Goal: Task Accomplishment & Management: Manage account settings

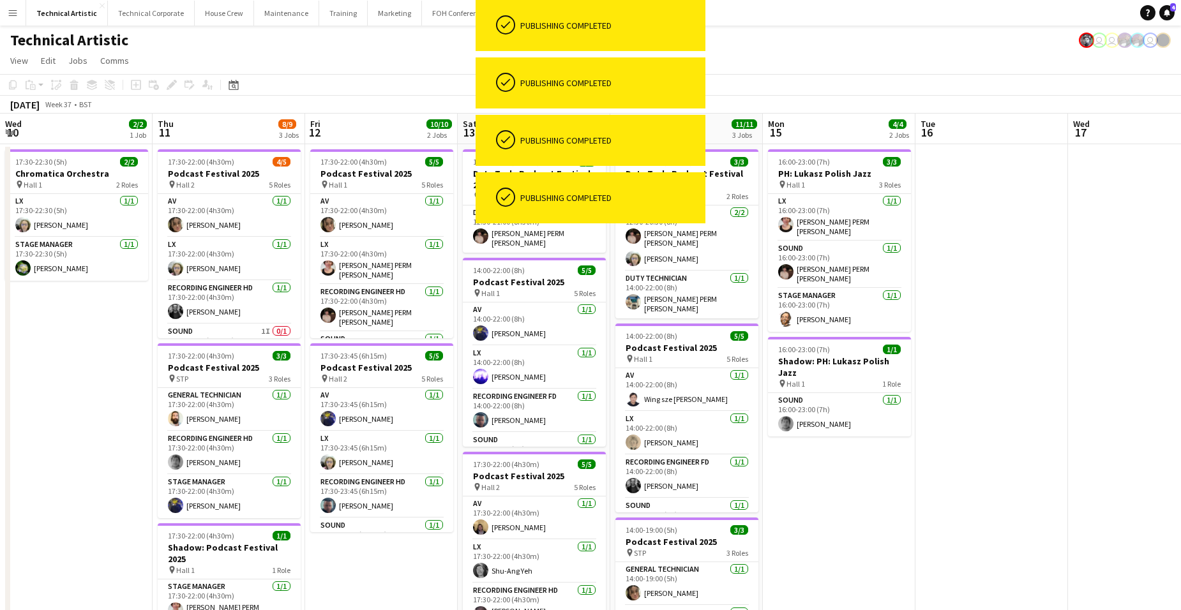
scroll to position [0, 331]
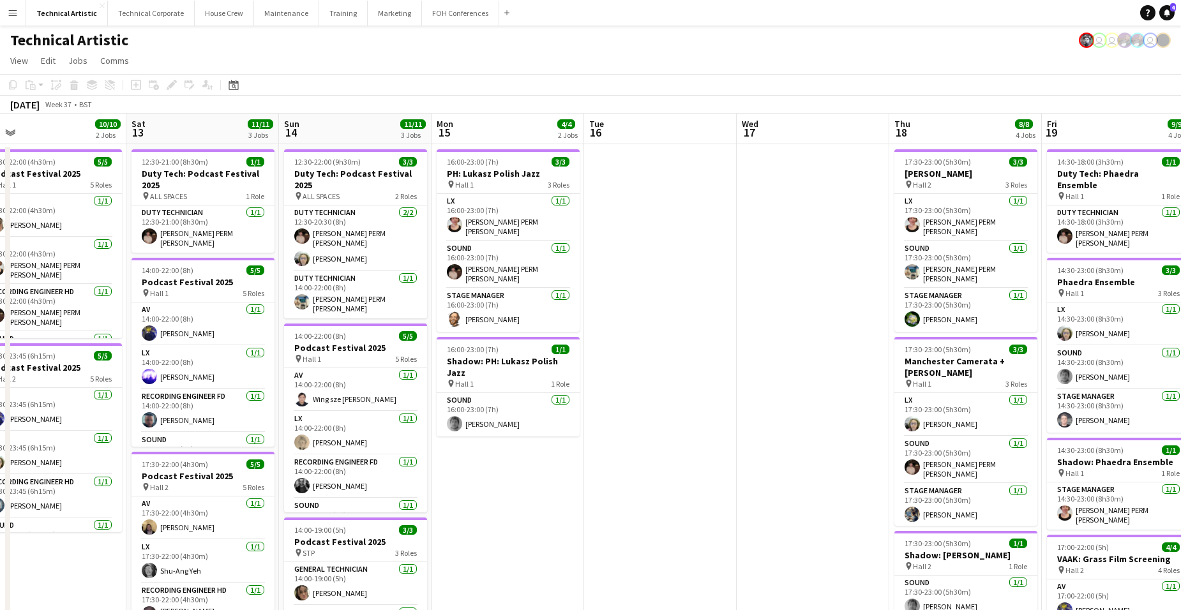
drag, startPoint x: 489, startPoint y: 489, endPoint x: 920, endPoint y: 519, distance: 431.9
click at [898, 527] on app-calendar-viewport "Wed 10 2/2 1 Job Thu 11 8/9 3 Jobs Fri 12 10/10 2 Jobs Sat 13 11/11 3 Jobs Sun …" at bounding box center [590, 435] width 1181 height 643
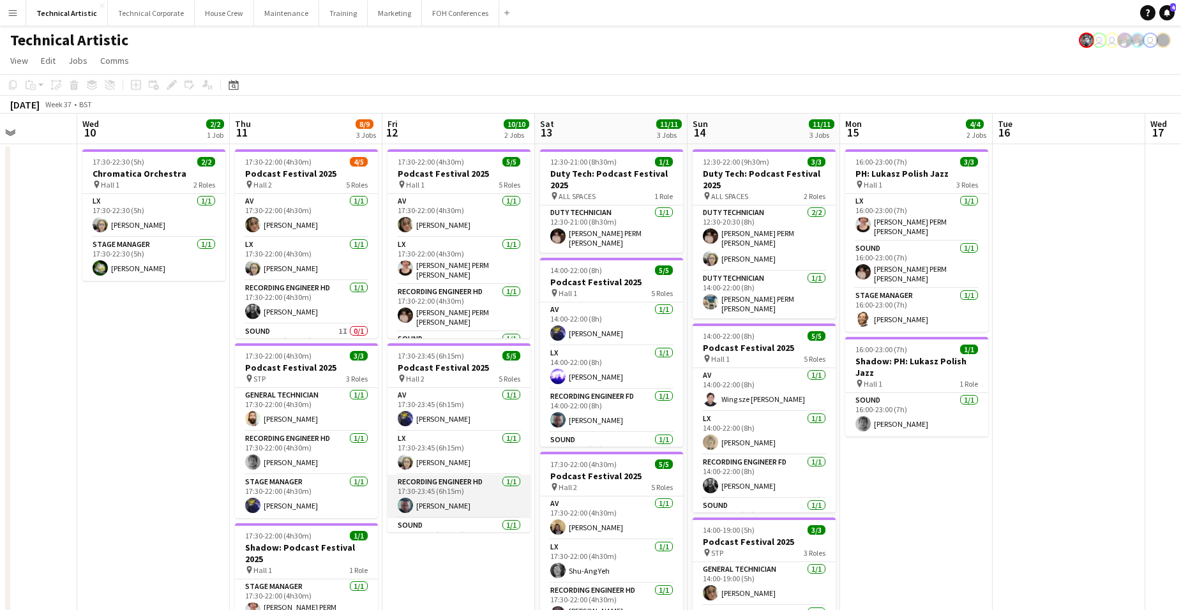
scroll to position [64, 0]
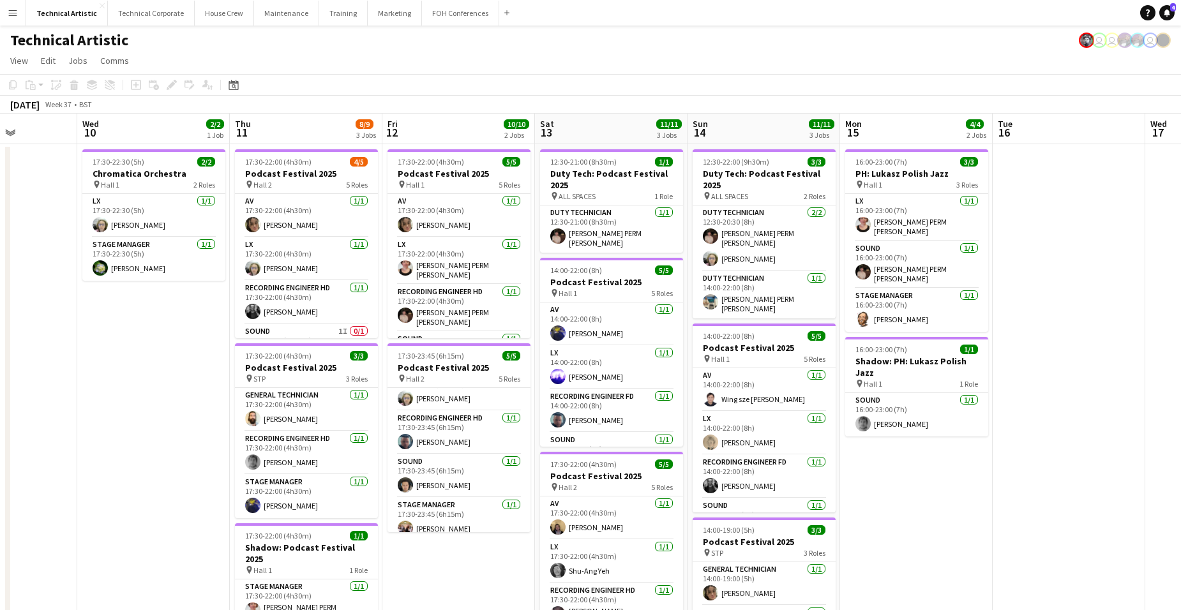
drag, startPoint x: 180, startPoint y: 361, endPoint x: 669, endPoint y: 348, distance: 489.0
click at [594, 352] on app-calendar-viewport "Sun 7 20/21 4 Jobs Mon 8 Tue 9 Wed 10 2/2 1 Job Thu 11 8/9 3 Jobs Fri 12 10/10 …" at bounding box center [590, 516] width 1181 height 804
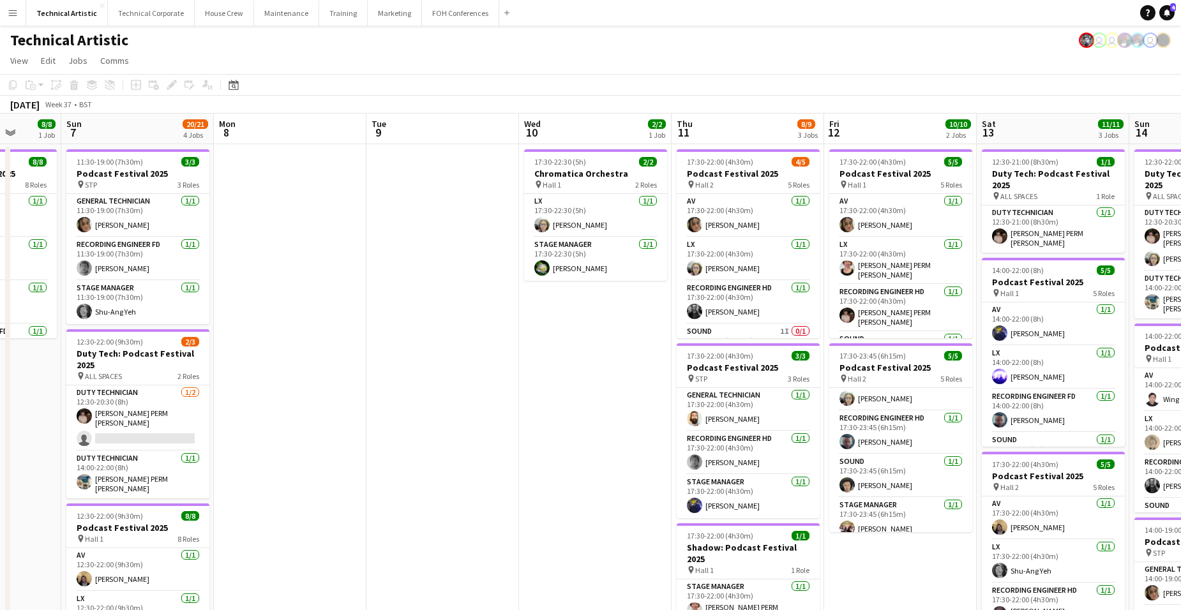
drag, startPoint x: 605, startPoint y: 347, endPoint x: 735, endPoint y: 341, distance: 130.3
click at [761, 333] on app-calendar-viewport "Thu 4 11/13 4 Jobs Fri 5 16/17 4 Jobs Sat 6 8/8 1 Job Sun 7 20/21 4 Jobs Mon 8 …" at bounding box center [590, 516] width 1181 height 804
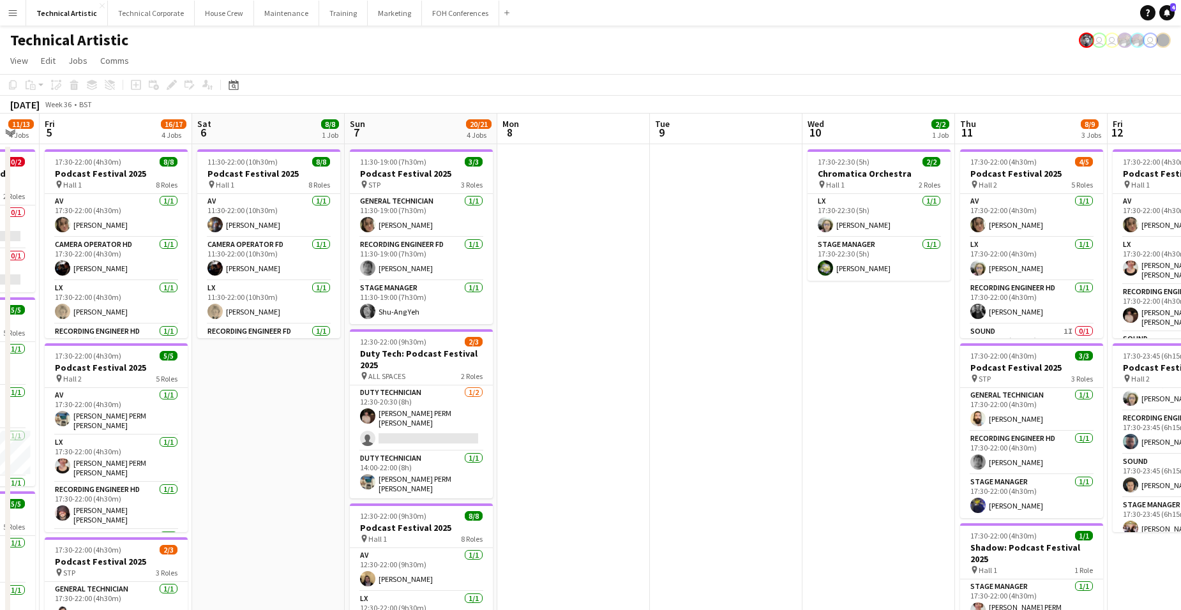
click at [816, 348] on app-calendar-viewport "Wed 3 Thu 4 11/13 4 Jobs Fri 5 16/17 4 Jobs Sat 6 8/8 1 Job Sun 7 20/21 4 Jobs …" at bounding box center [590, 516] width 1181 height 804
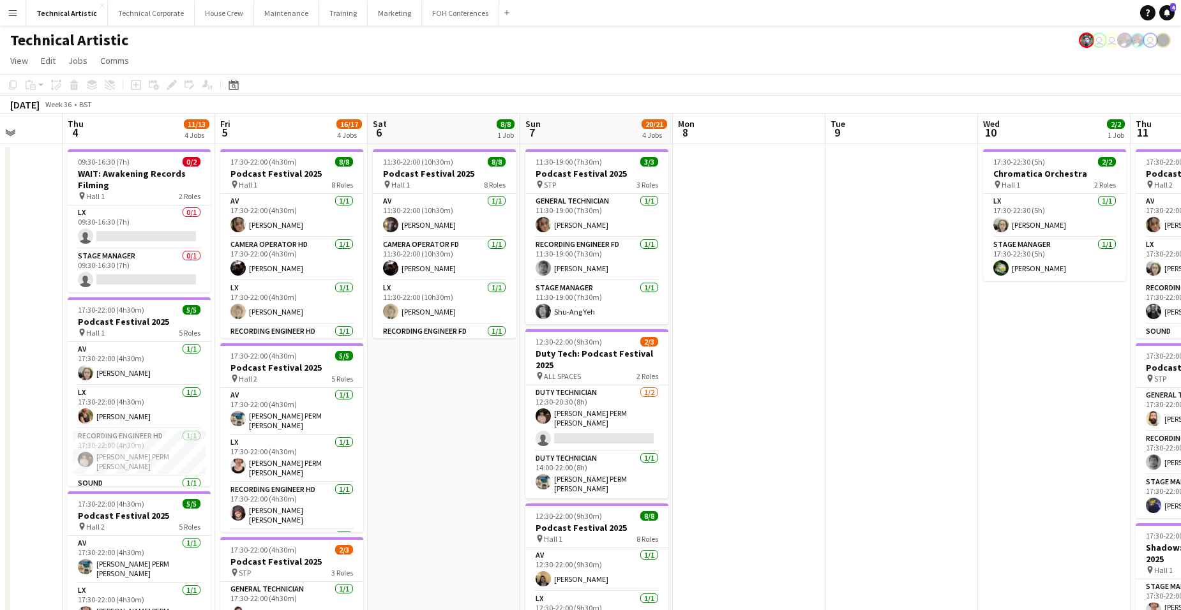
scroll to position [0, 368]
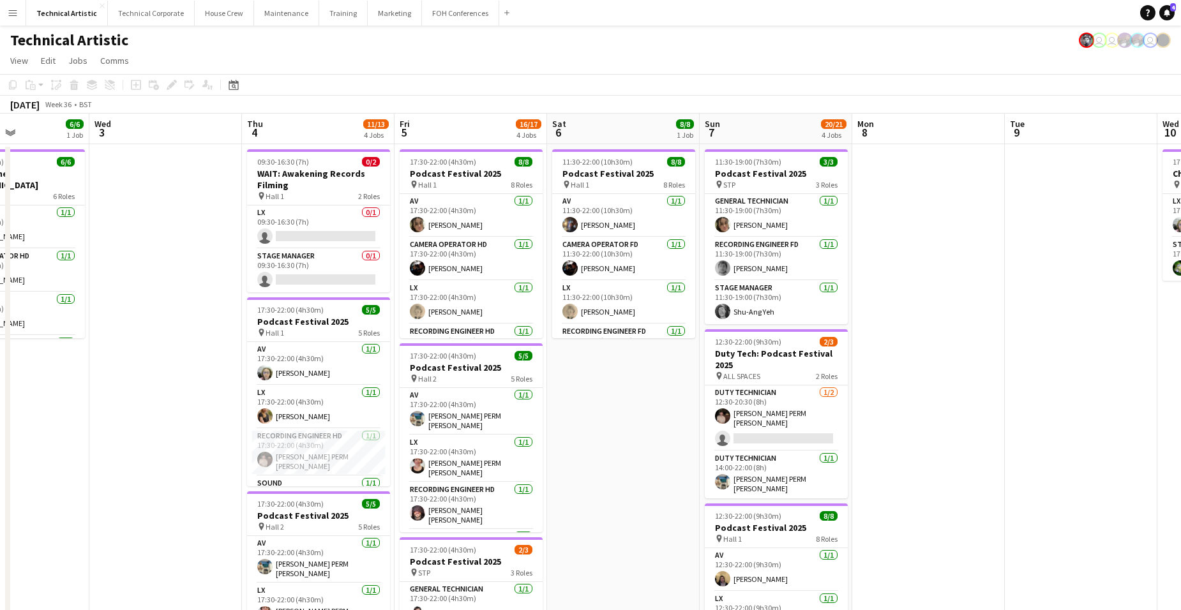
drag, startPoint x: 405, startPoint y: 440, endPoint x: 584, endPoint y: 431, distance: 179.5
click at [584, 431] on app-calendar-viewport "Sun 31 Mon 1 7/7 2 Jobs Tue 2 6/6 1 Job Wed 3 Thu 4 11/13 4 Jobs Fri 5 16/17 4 …" at bounding box center [590, 516] width 1181 height 804
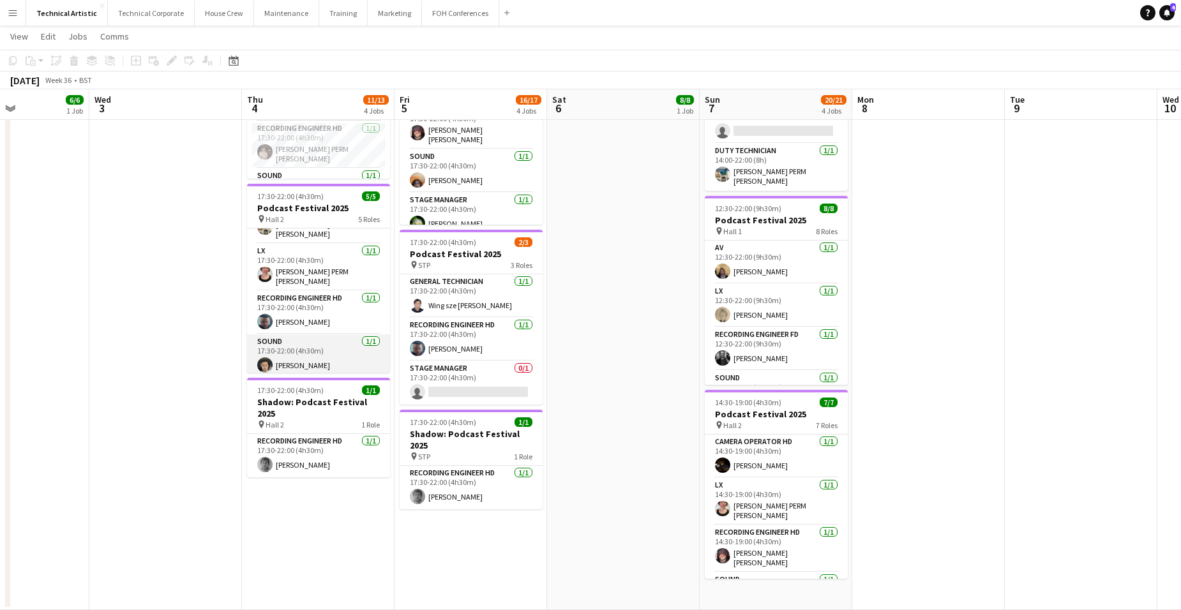
scroll to position [0, 0]
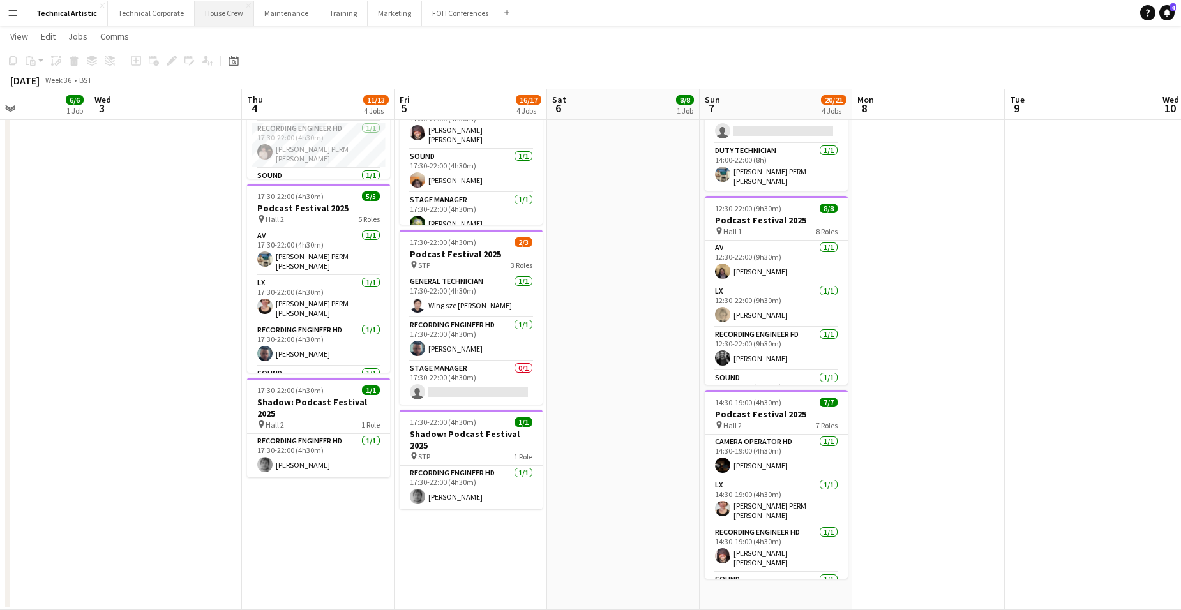
click at [226, 13] on button "House Crew Close" at bounding box center [224, 13] width 59 height 25
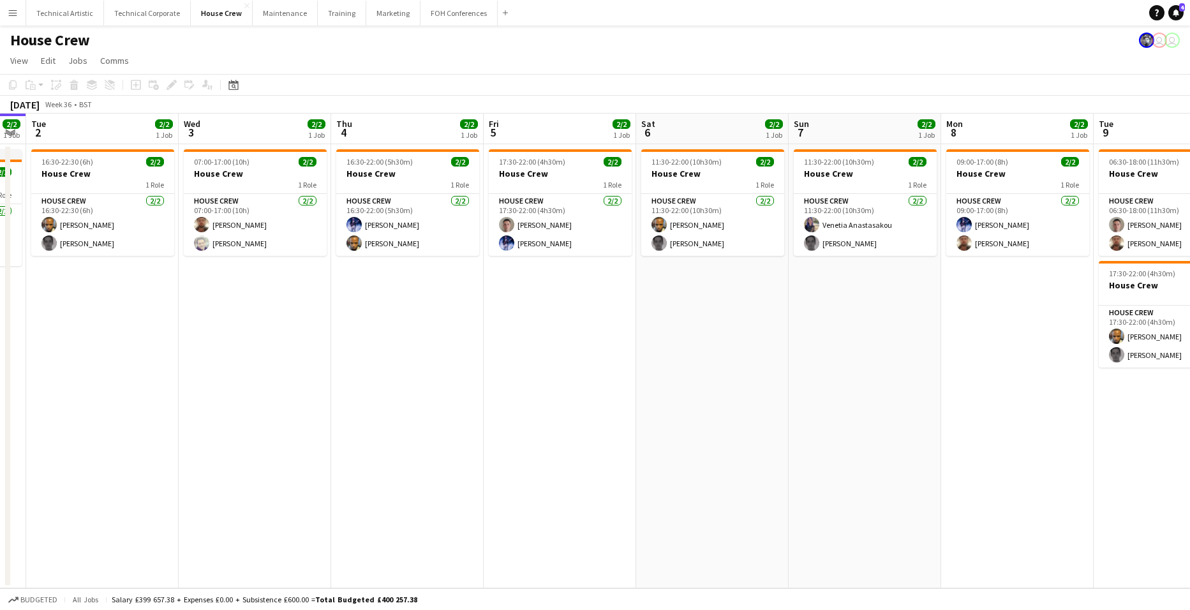
scroll to position [0, 457]
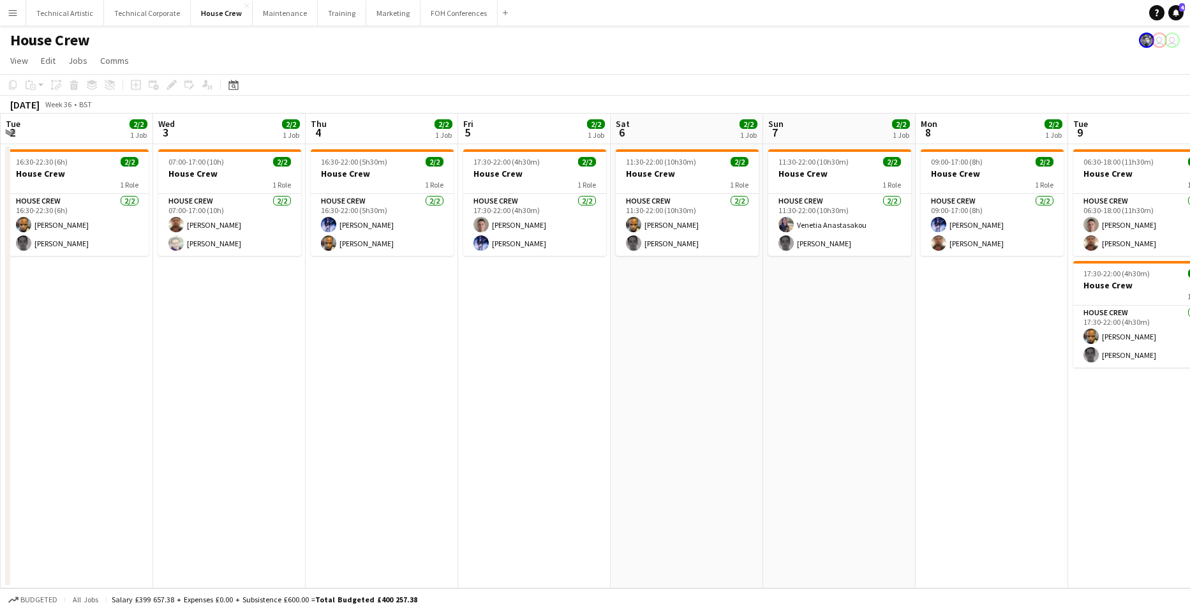
drag, startPoint x: 973, startPoint y: 329, endPoint x: 668, endPoint y: 345, distance: 304.8
click at [668, 345] on app-calendar-viewport "Sat 30 Sun 31 Mon 1 2/2 1 Job Tue 2 2/2 1 Job Wed 3 2/2 1 Job Thu 4 2/2 1 Job F…" at bounding box center [595, 351] width 1190 height 475
click at [530, 232] on app-card-role "House Crew [DATE] 17:30-22:00 (4h30m) [PERSON_NAME] [PERSON_NAME]" at bounding box center [534, 225] width 143 height 62
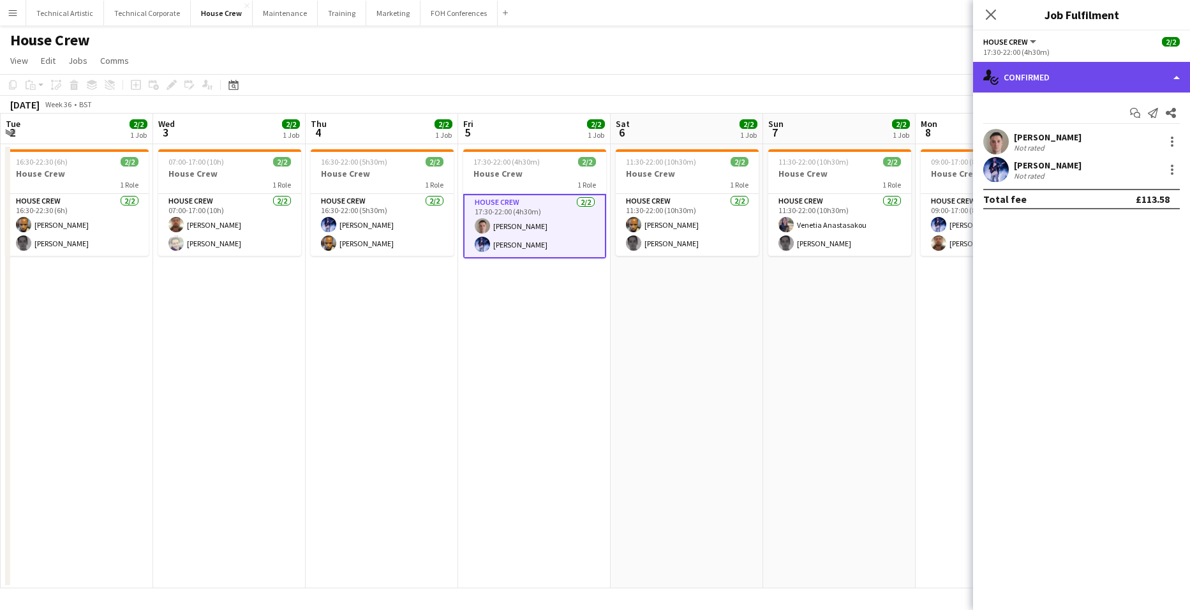
click at [1114, 74] on div "single-neutral-actions-check-2 Confirmed" at bounding box center [1081, 77] width 217 height 31
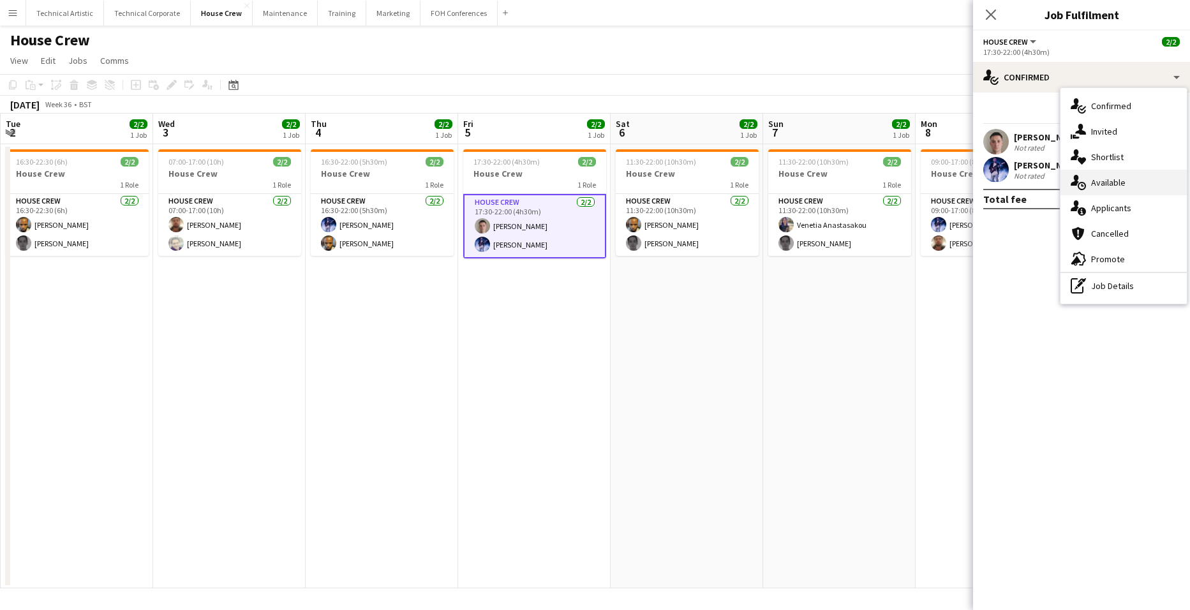
click at [1123, 180] on div "single-neutral-actions-upload Available" at bounding box center [1124, 183] width 126 height 26
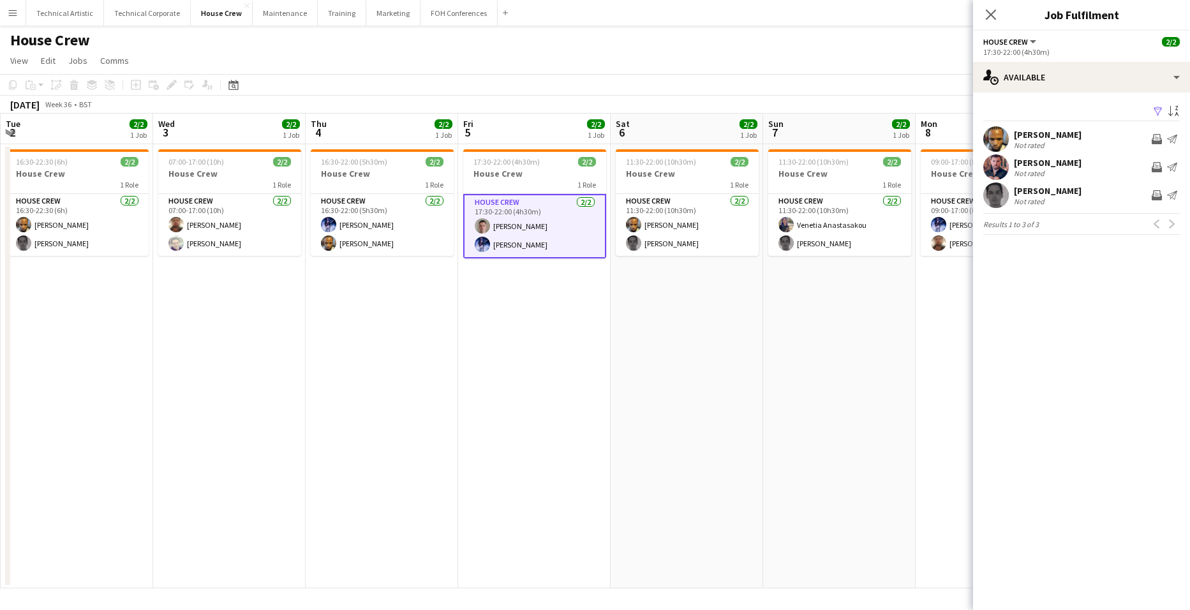
click at [541, 281] on app-date-cell "17:30-22:00 (4h30m) 2/2 House Crew 1 Role House Crew [DATE] 17:30-22:00 (4h30m)…" at bounding box center [534, 366] width 153 height 444
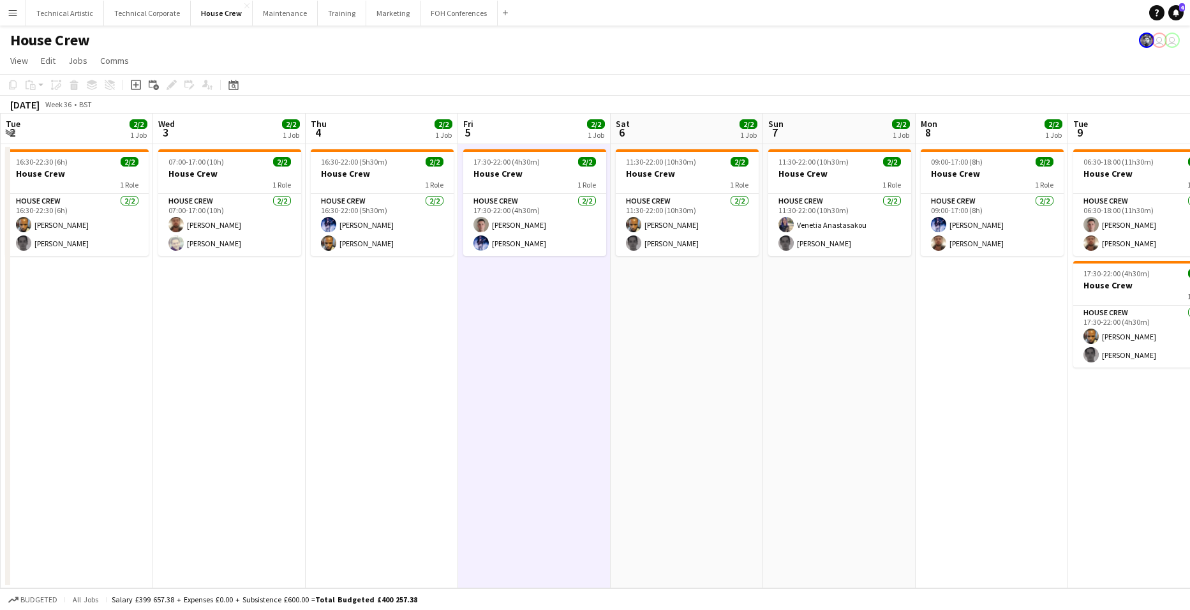
click at [505, 126] on app-board-header-date "Fri 5 2/2 1 Job" at bounding box center [534, 129] width 153 height 31
click at [75, 18] on button "Technical Artistic Close" at bounding box center [65, 13] width 78 height 25
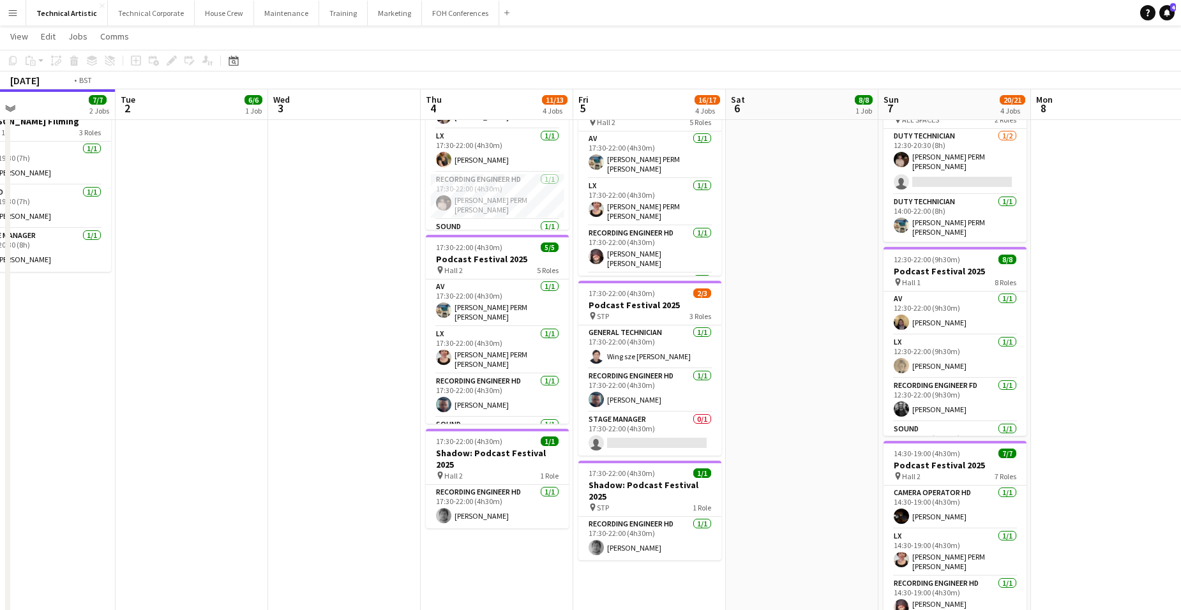
scroll to position [0, 539]
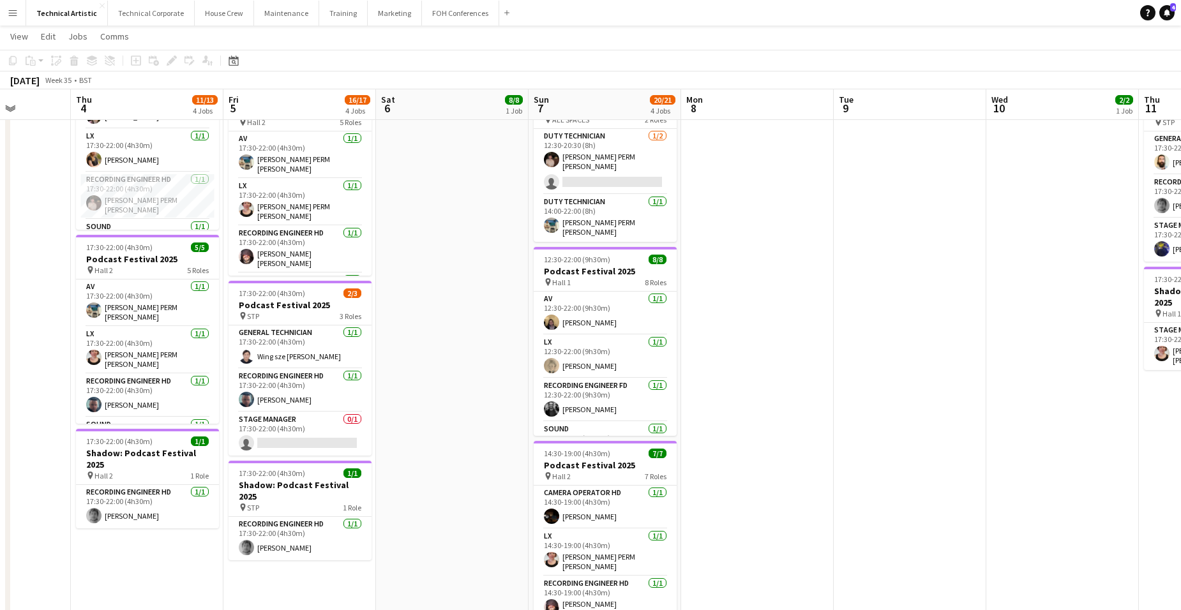
drag, startPoint x: 1025, startPoint y: 340, endPoint x: 486, endPoint y: 345, distance: 539.3
click at [486, 345] on app-calendar-viewport "Sun 31 Mon 1 7/7 2 Jobs Tue 2 6/6 1 Job Wed 3 Thu 4 11/13 4 Jobs Fri 5 16/17 4 …" at bounding box center [590, 228] width 1181 height 867
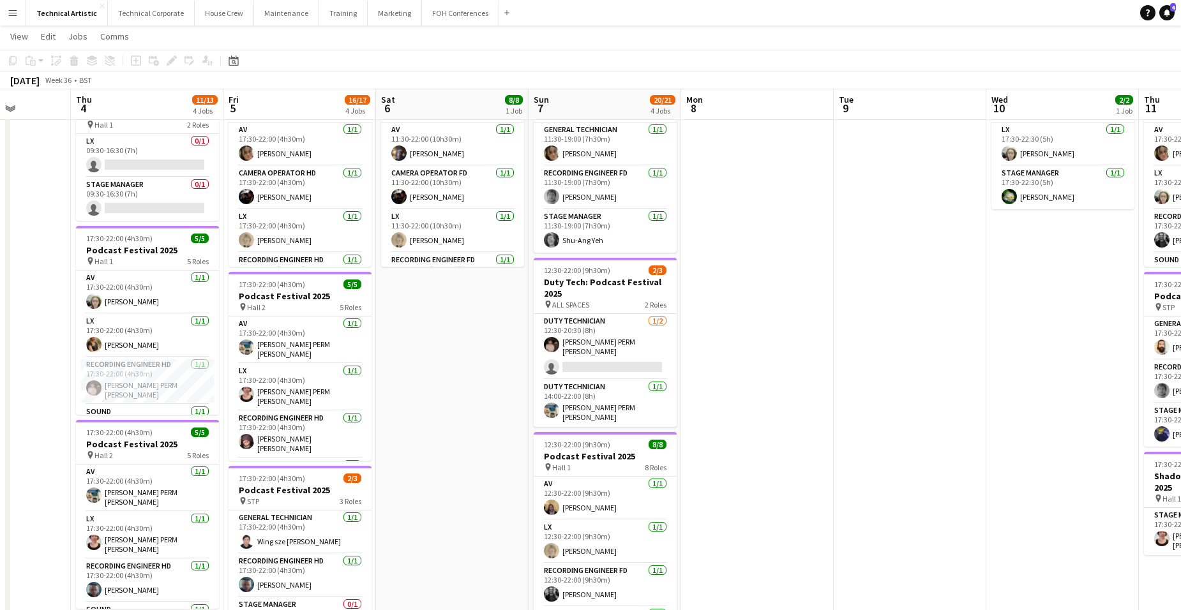
scroll to position [306, 0]
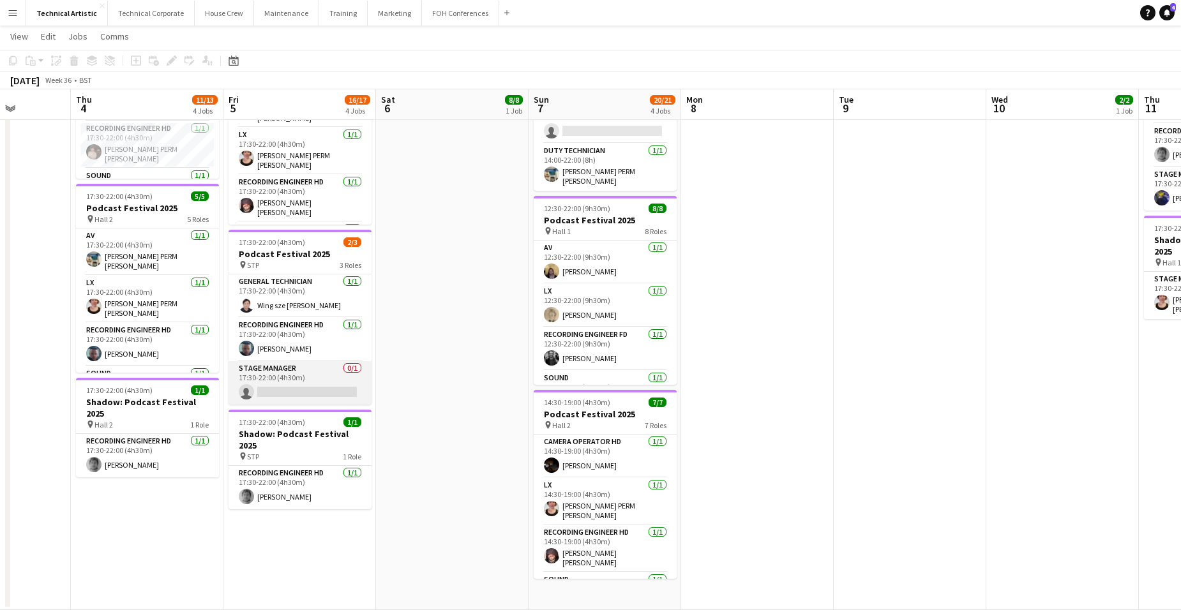
click at [319, 384] on app-card-role "Stage Manager 0/1 17:30-22:00 (4h30m) single-neutral-actions" at bounding box center [299, 382] width 143 height 43
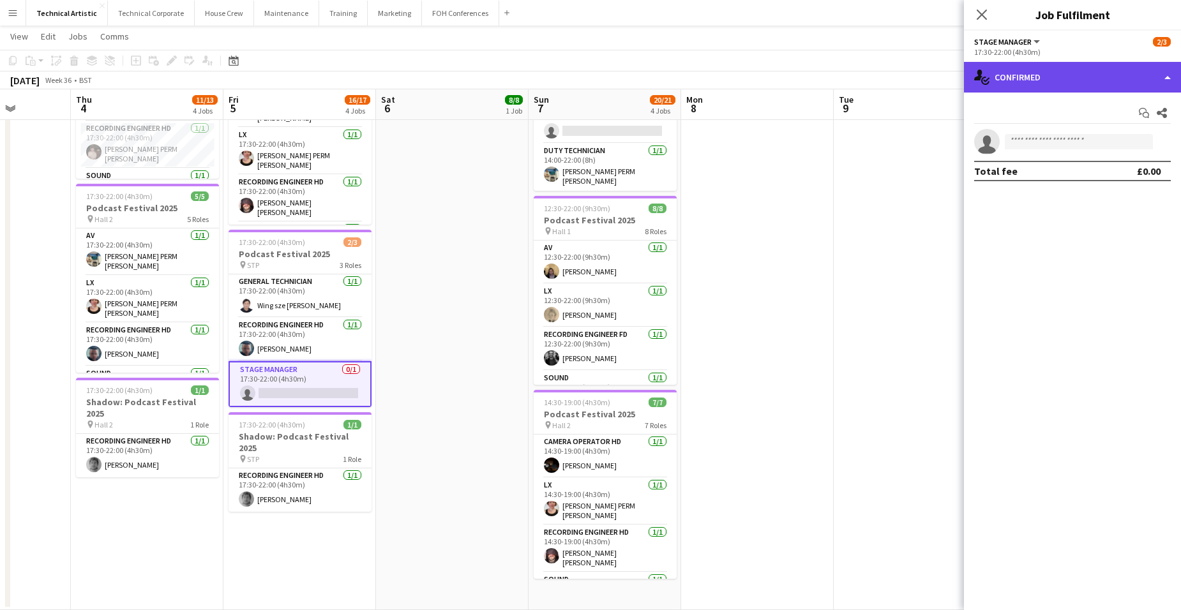
click at [1065, 75] on div "single-neutral-actions-check-2 Confirmed" at bounding box center [1072, 77] width 217 height 31
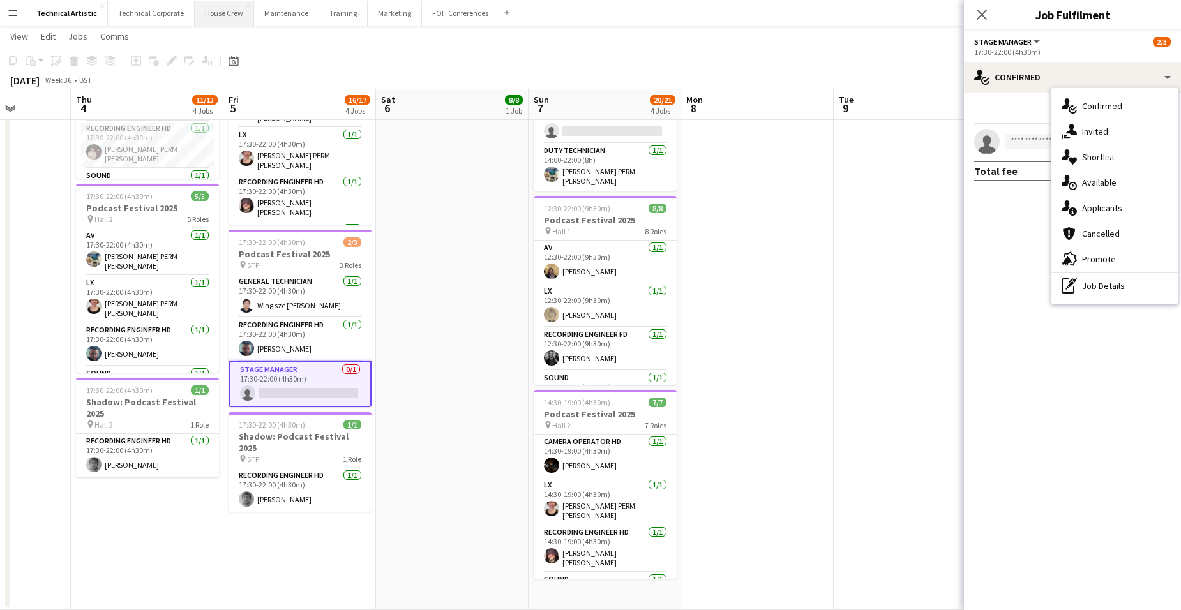
click at [226, 17] on button "House Crew Close" at bounding box center [224, 13] width 59 height 25
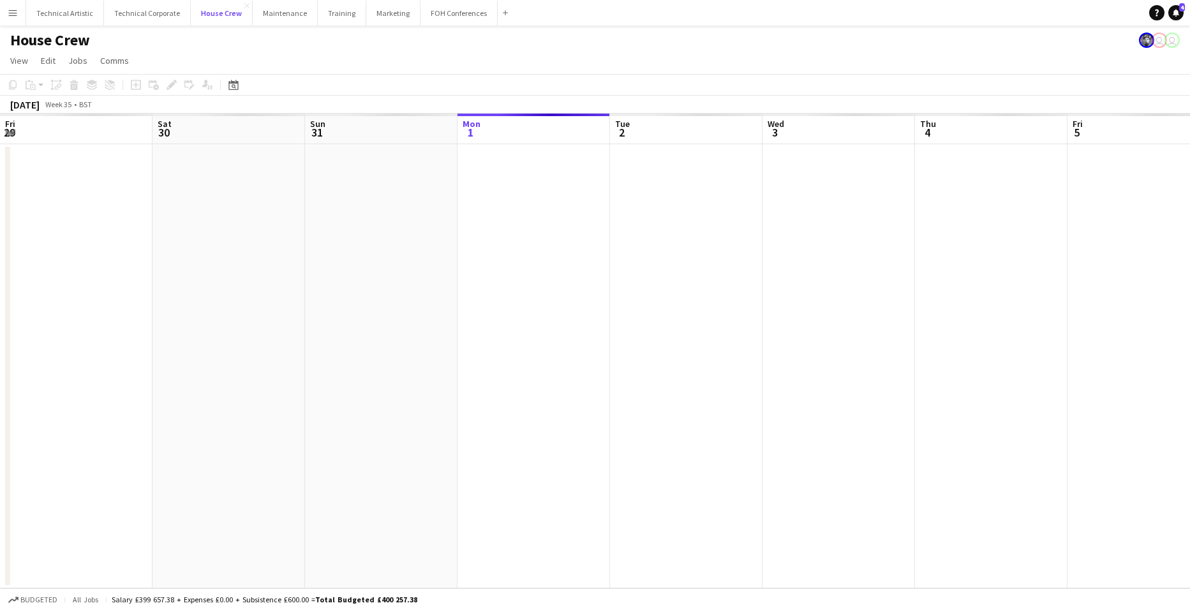
scroll to position [0, 305]
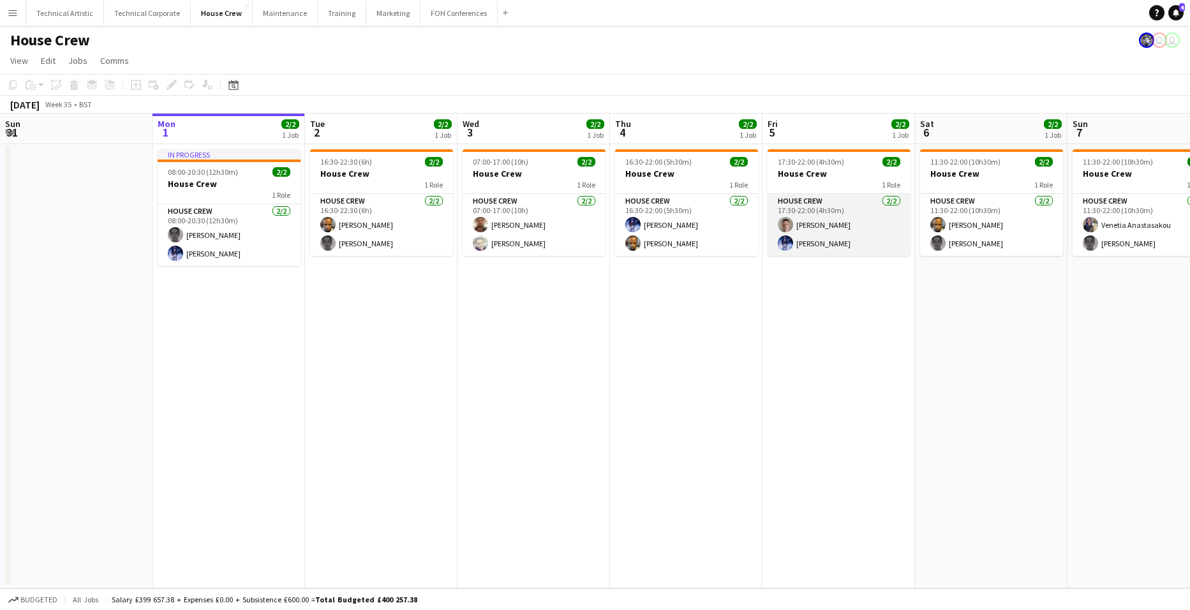
click at [816, 232] on app-card-role "House Crew [DATE] 17:30-22:00 (4h30m) [PERSON_NAME] [PERSON_NAME]" at bounding box center [839, 225] width 143 height 62
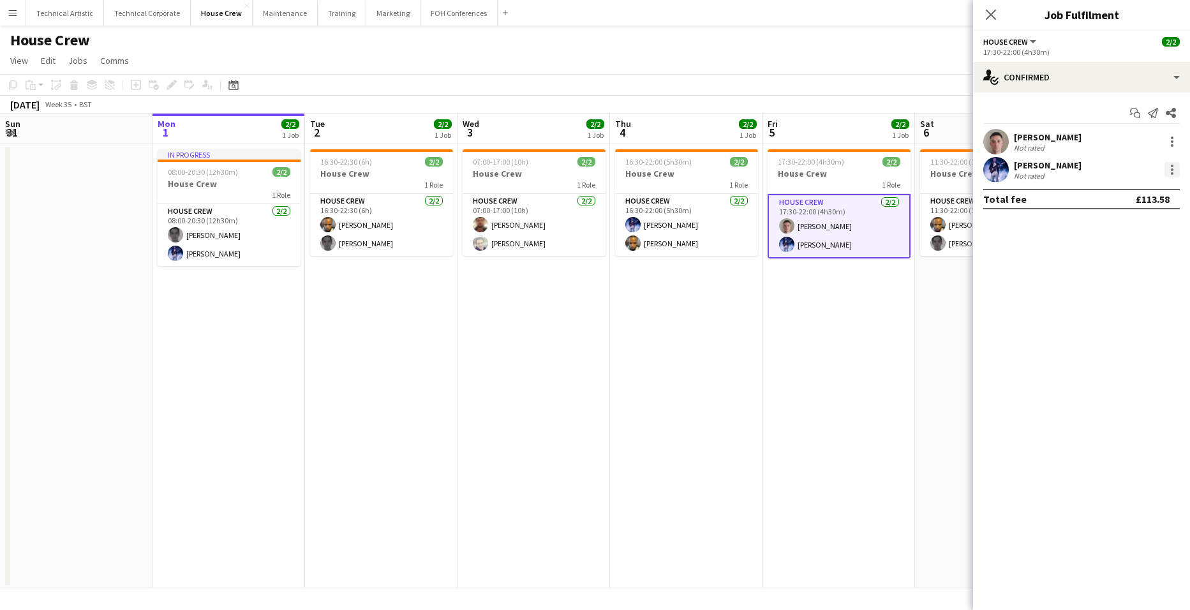
click at [1172, 167] on div at bounding box center [1172, 169] width 15 height 15
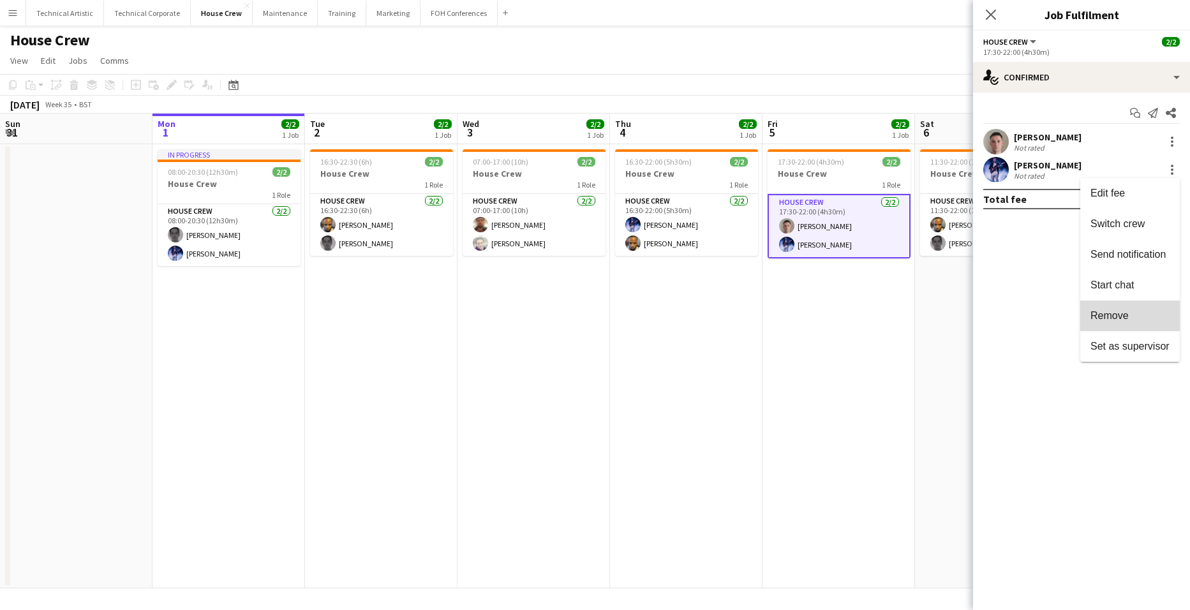
click at [1138, 315] on span "Remove" at bounding box center [1130, 315] width 79 height 11
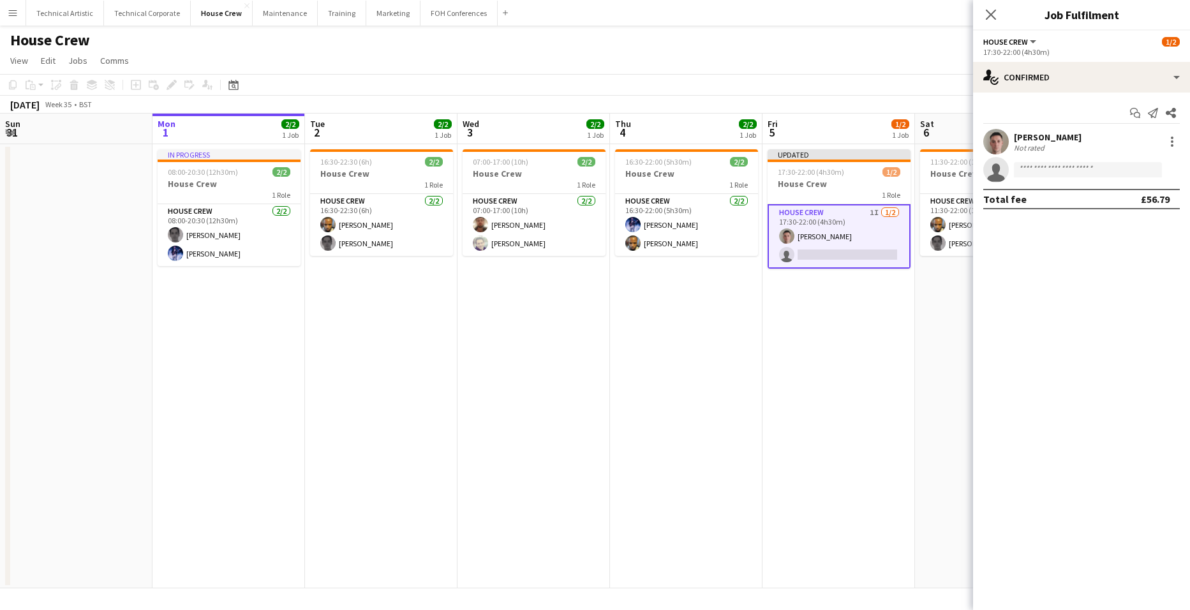
click at [858, 318] on app-date-cell "Updated 17:30-22:00 (4h30m) 1/2 House Crew 1 Role House Crew 1I [DATE] 17:30-22…" at bounding box center [839, 366] width 153 height 444
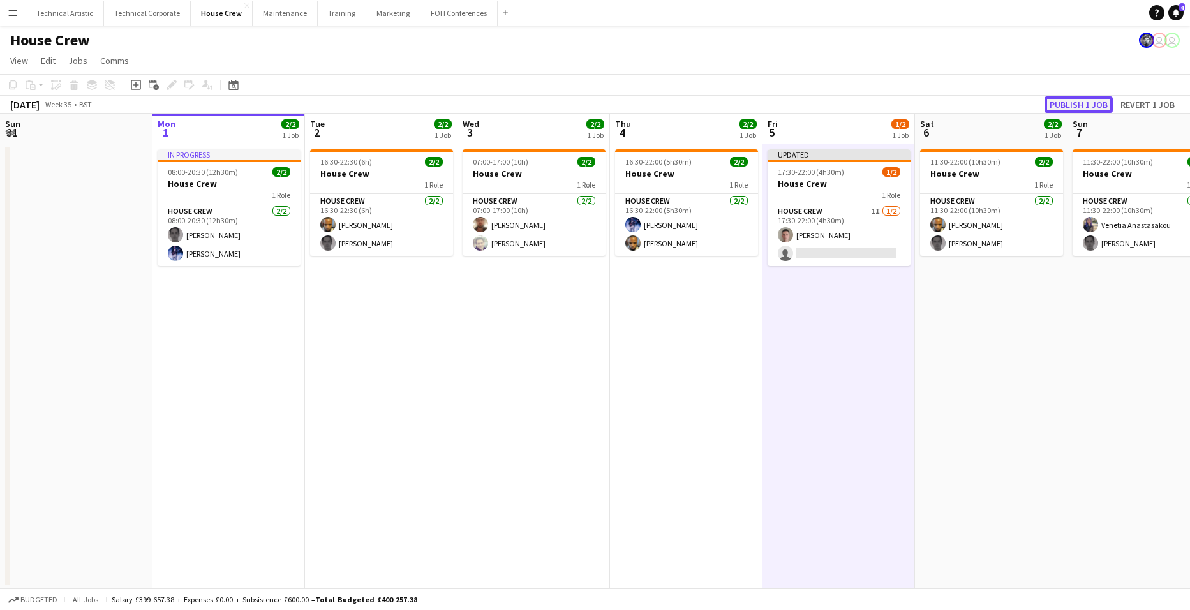
click at [1096, 102] on button "Publish 1 job" at bounding box center [1079, 104] width 68 height 17
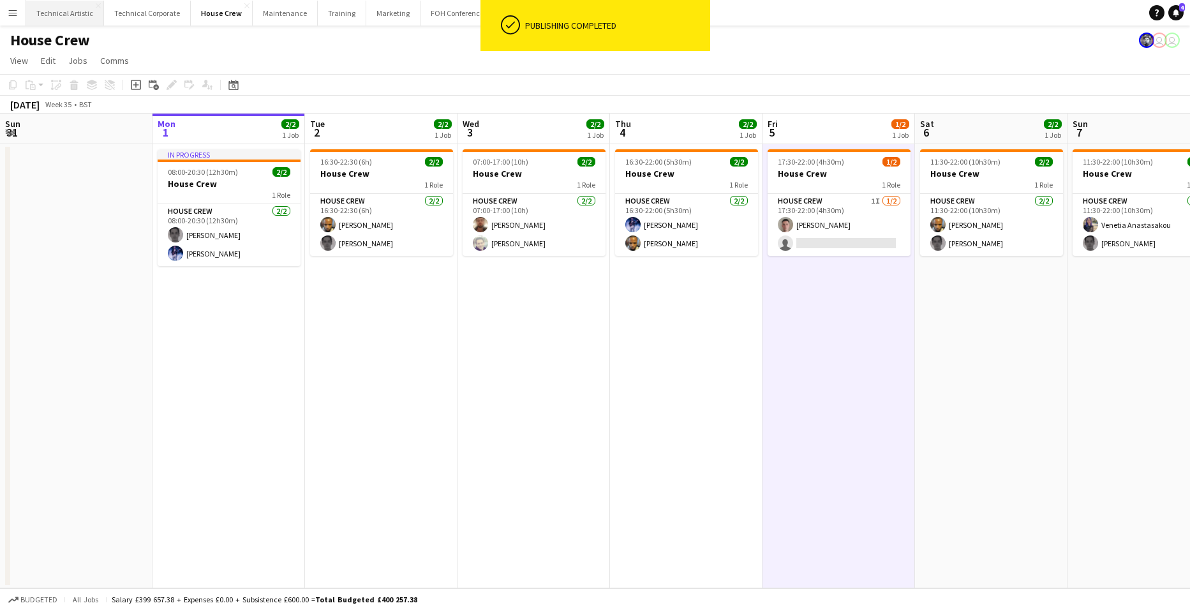
click at [63, 10] on button "Technical Artistic Close" at bounding box center [65, 13] width 78 height 25
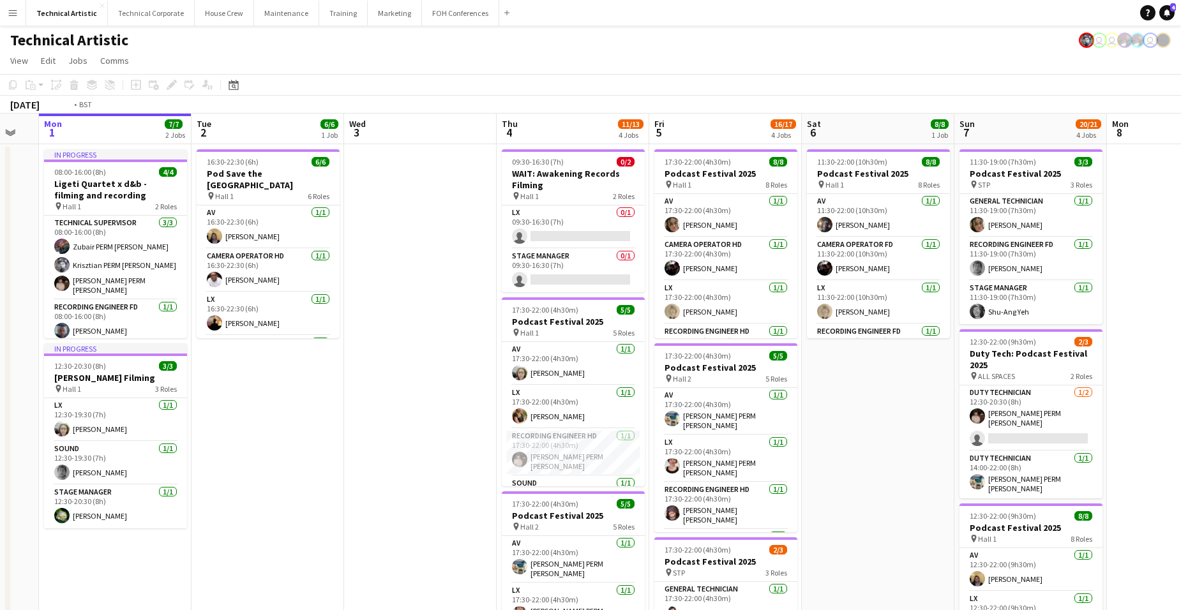
scroll to position [0, 449]
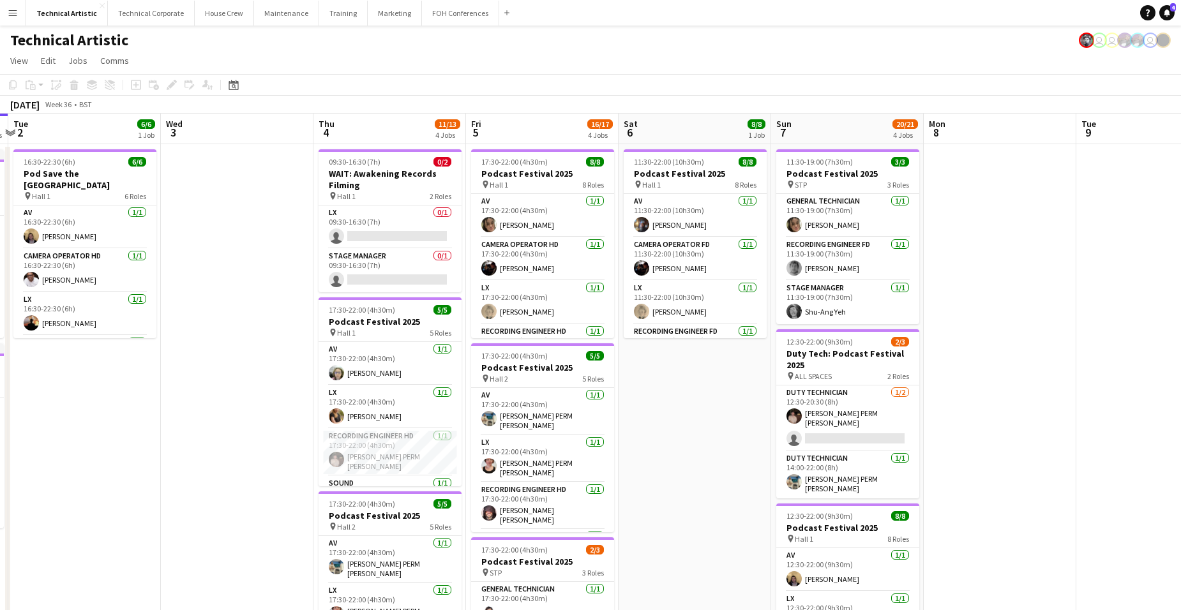
drag, startPoint x: 489, startPoint y: 392, endPoint x: 193, endPoint y: 398, distance: 296.8
click at [193, 398] on app-calendar-viewport "Sat 30 Sun 31 Mon 1 7/7 2 Jobs Tue 2 6/6 1 Job Wed 3 Thu 4 11/13 4 Jobs Fri 5 1…" at bounding box center [590, 516] width 1181 height 804
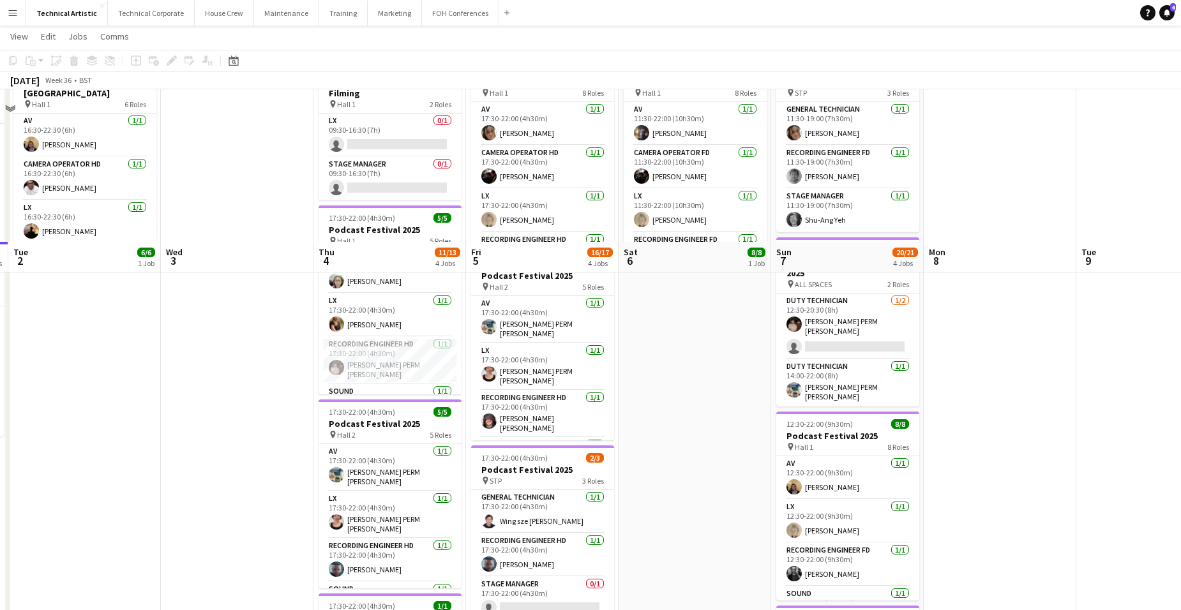
scroll to position [306, 0]
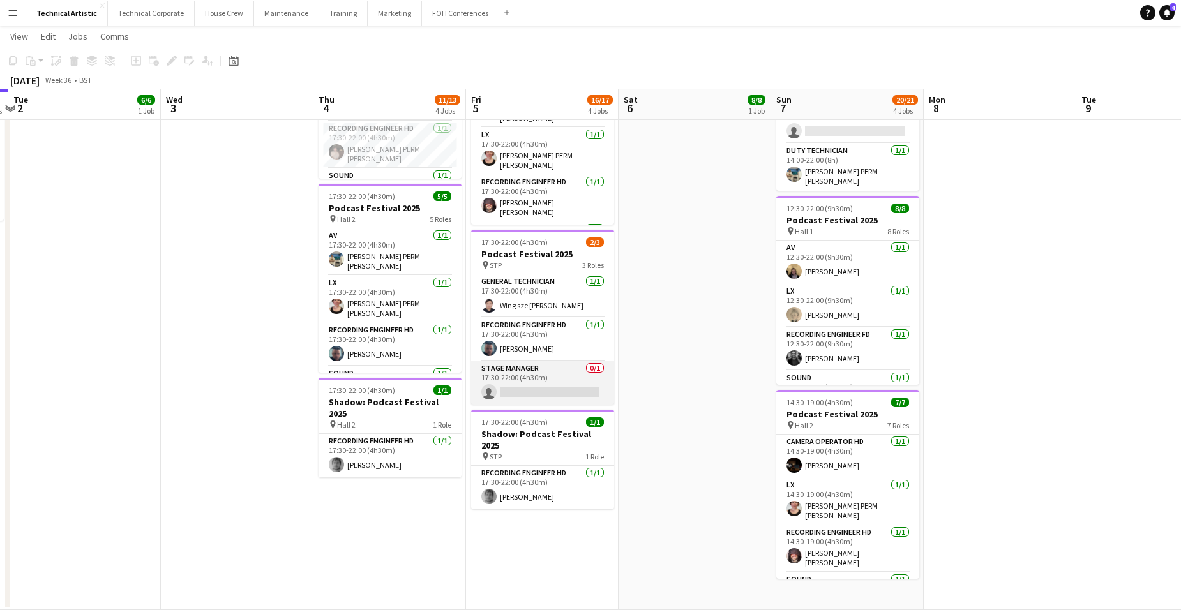
click at [524, 373] on app-card-role "Stage Manager 0/1 17:30-22:00 (4h30m) single-neutral-actions" at bounding box center [542, 382] width 143 height 43
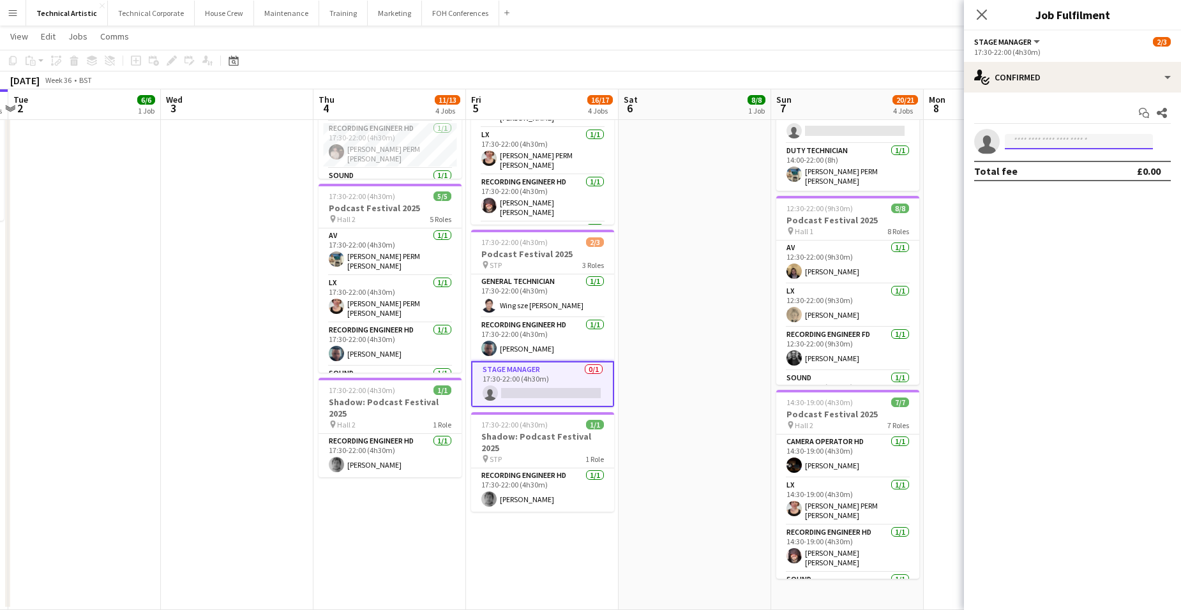
click at [1073, 140] on input at bounding box center [1079, 141] width 148 height 15
type input "***"
click at [1100, 168] on span "[EMAIL_ADDRESS][DOMAIN_NAME]" at bounding box center [1079, 170] width 128 height 10
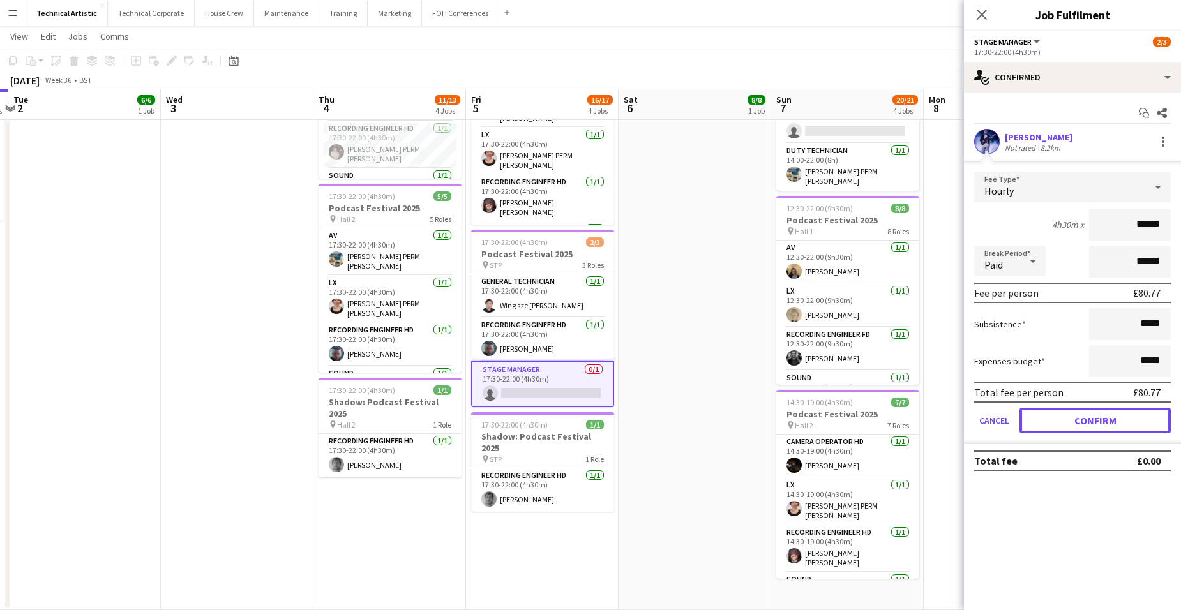
click at [1138, 417] on button "Confirm" at bounding box center [1094, 421] width 151 height 26
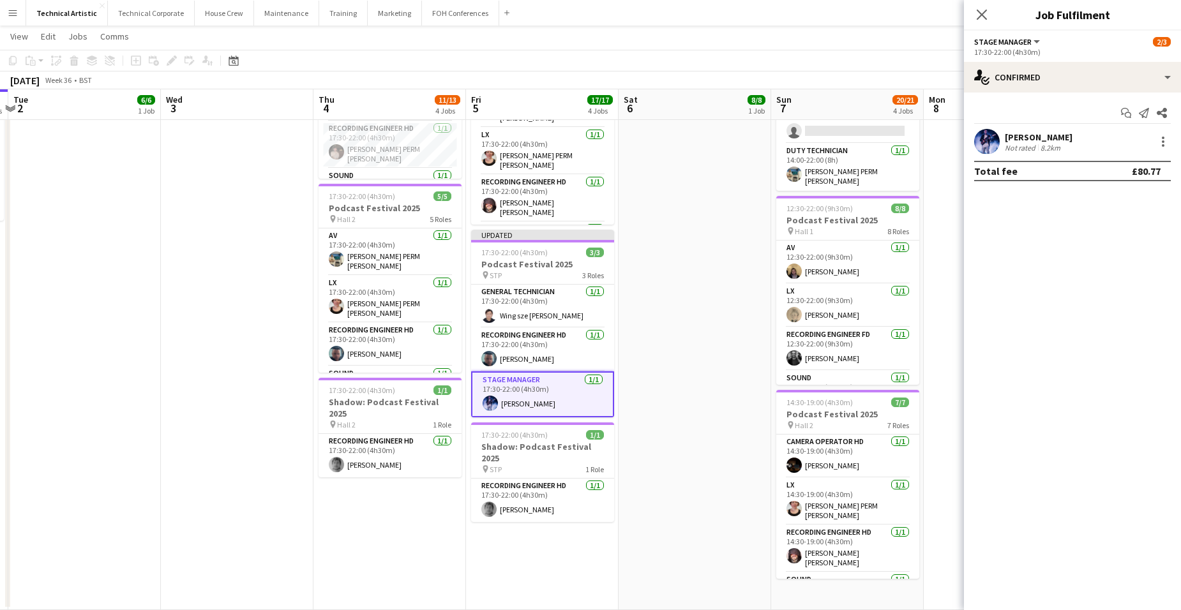
click at [711, 245] on app-date-cell "11:30-22:00 (10h30m) 8/8 Podcast Festival 2025 pin Hall 1 8 Roles AV [DATE] 11:…" at bounding box center [694, 223] width 153 height 773
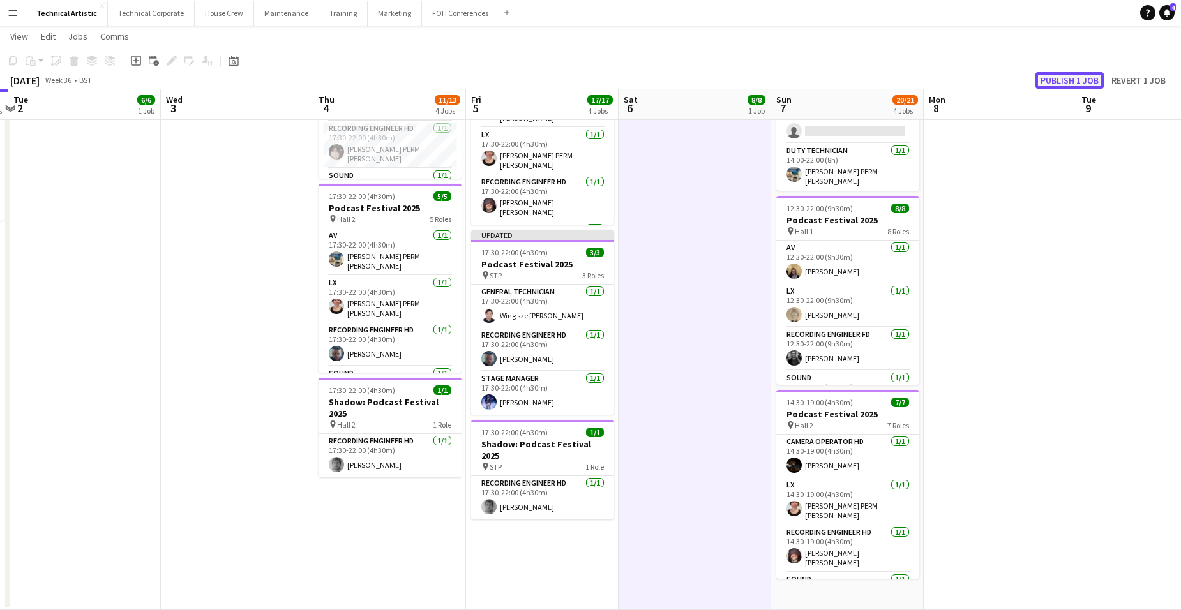
click at [1061, 78] on button "Publish 1 job" at bounding box center [1069, 80] width 68 height 17
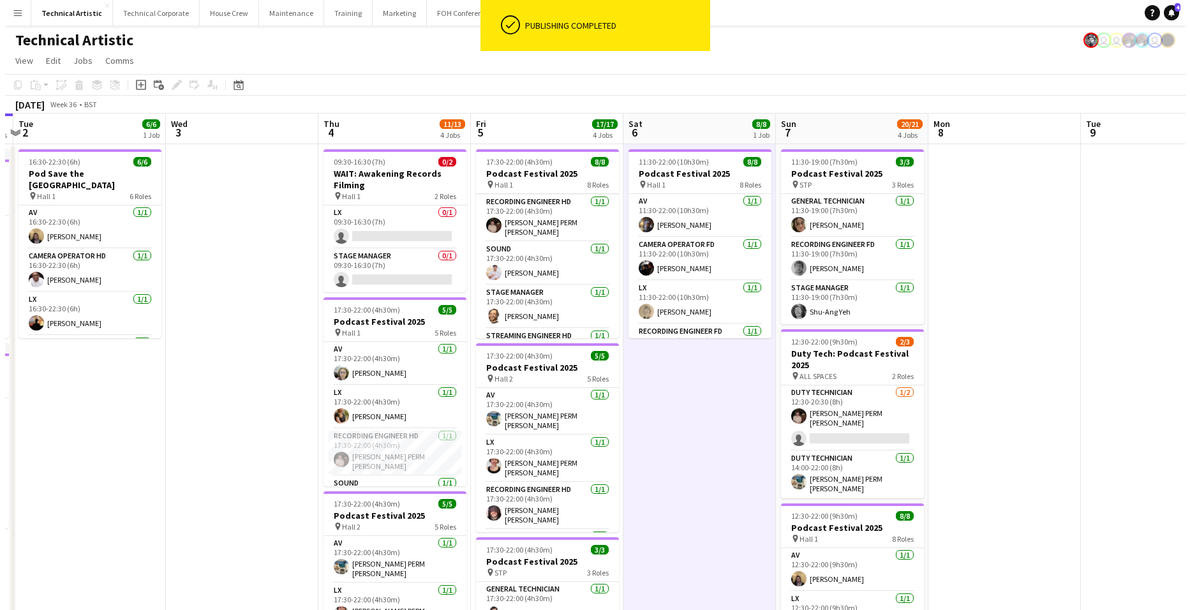
scroll to position [0, 0]
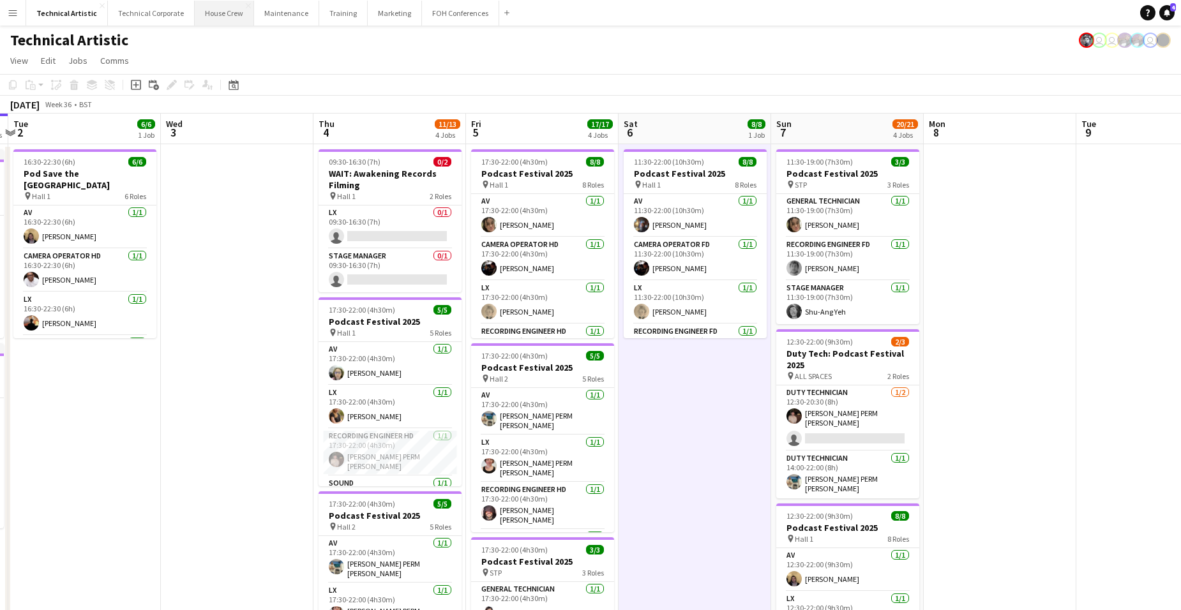
click at [228, 13] on button "House Crew Close" at bounding box center [224, 13] width 59 height 25
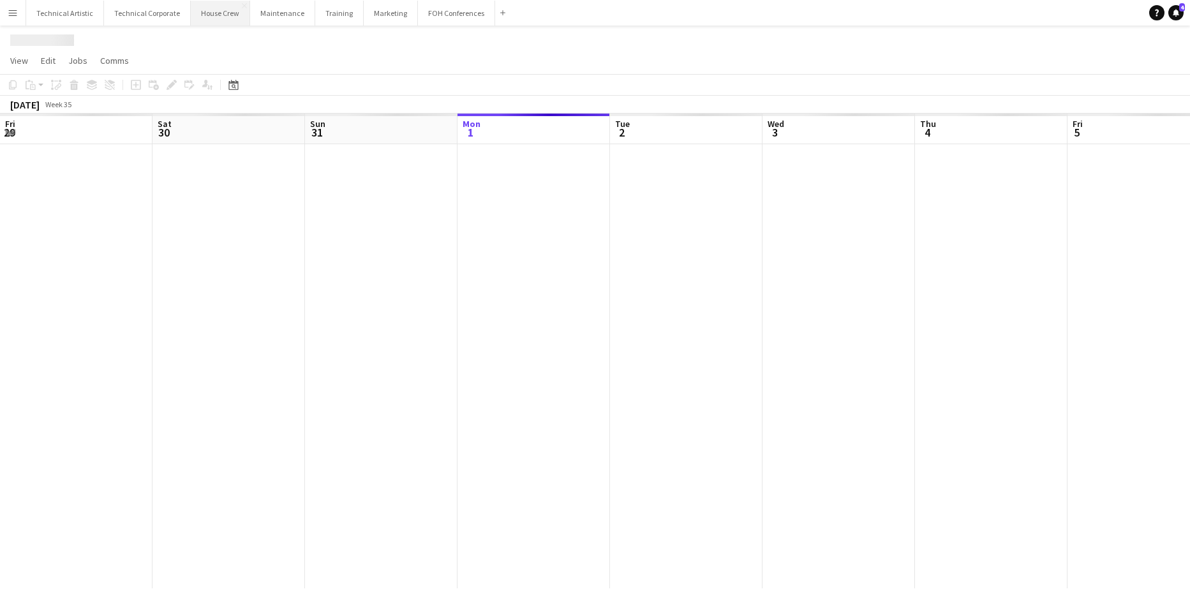
scroll to position [0, 305]
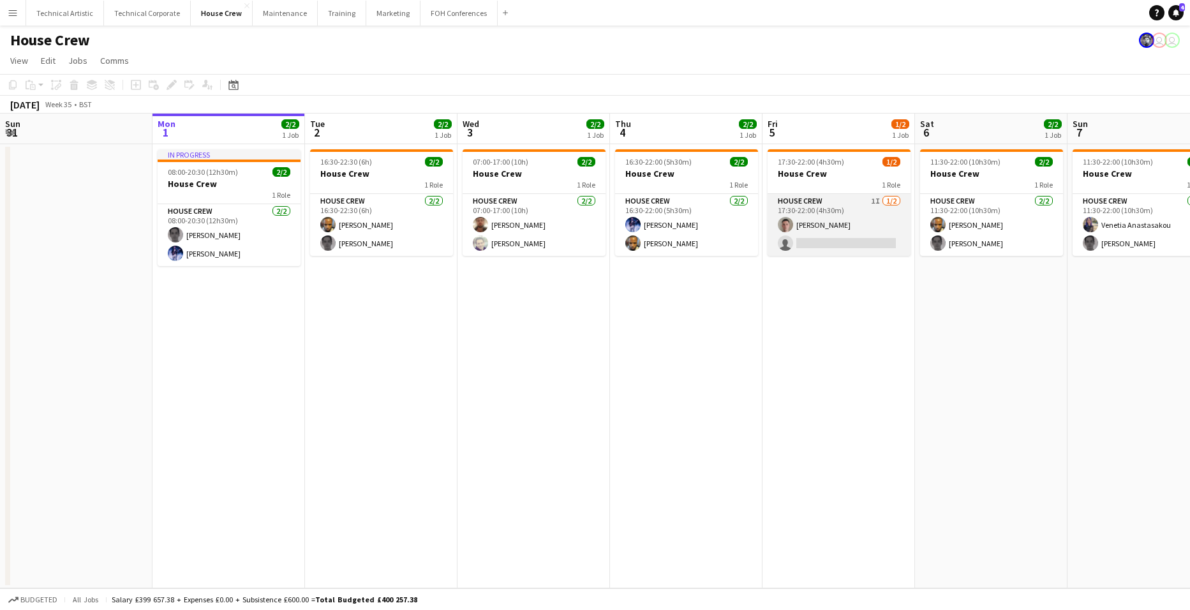
click at [867, 237] on app-card-role "House Crew 1I [DATE] 17:30-22:00 (4h30m) [PERSON_NAME] single-neutral-actions" at bounding box center [839, 225] width 143 height 62
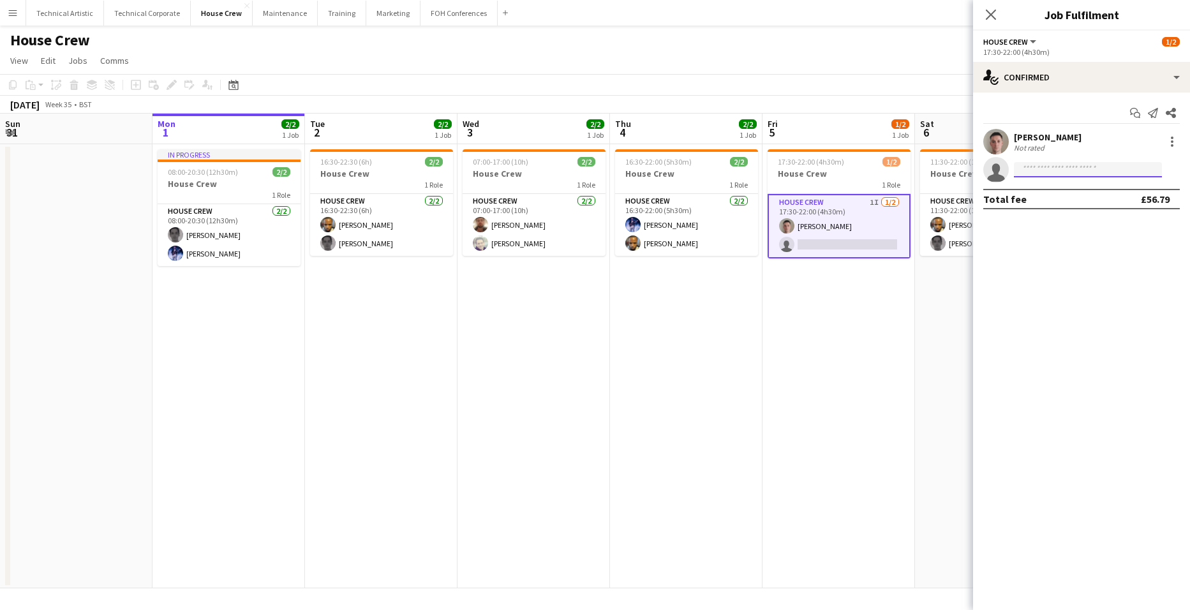
click at [1077, 168] on input at bounding box center [1088, 169] width 148 height 15
type input "****"
click at [1079, 192] on span "[PERSON_NAME]" at bounding box center [1060, 188] width 73 height 11
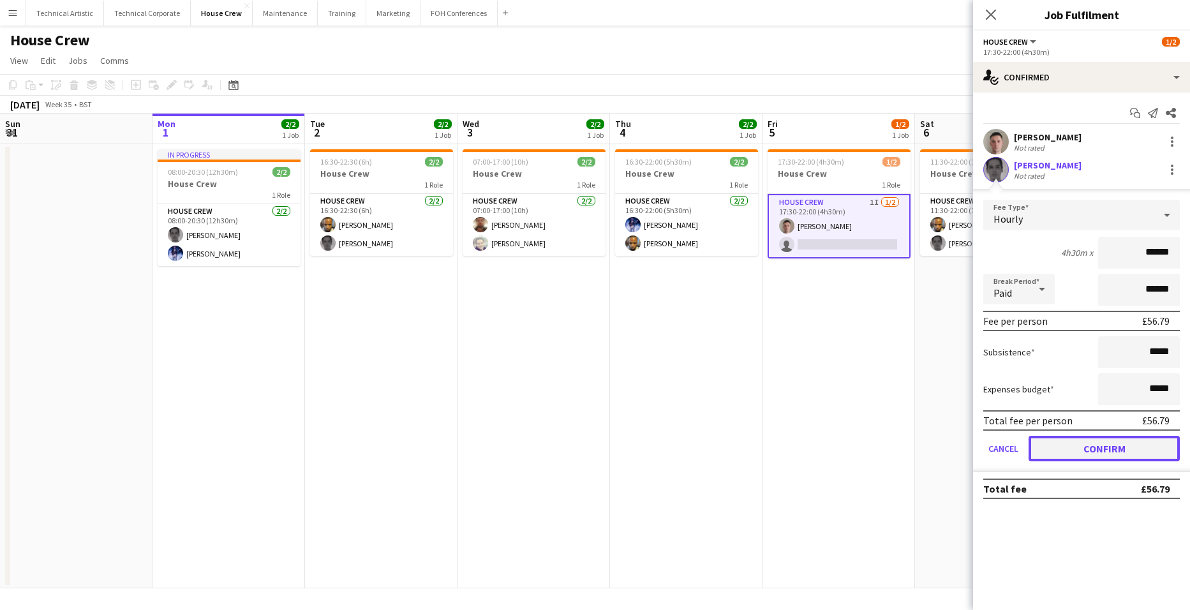
click at [1144, 445] on button "Confirm" at bounding box center [1104, 449] width 151 height 26
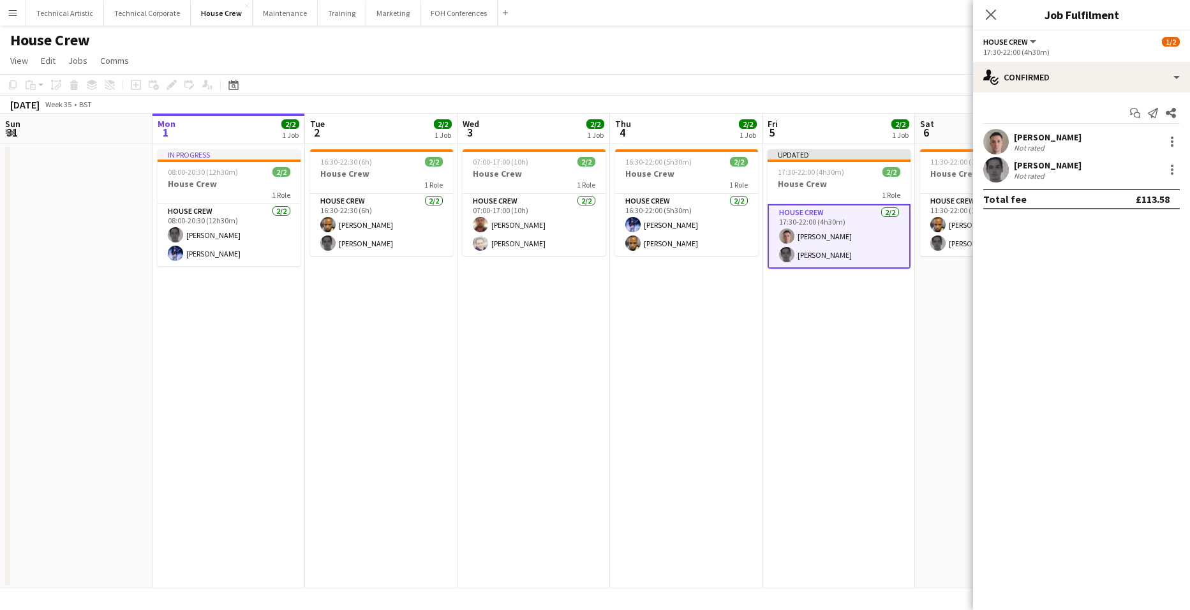
click at [832, 322] on app-date-cell "Updated 17:30-22:00 (4h30m) 2/2 House Crew 1 Role House Crew [DATE] 17:30-22:00…" at bounding box center [839, 366] width 153 height 444
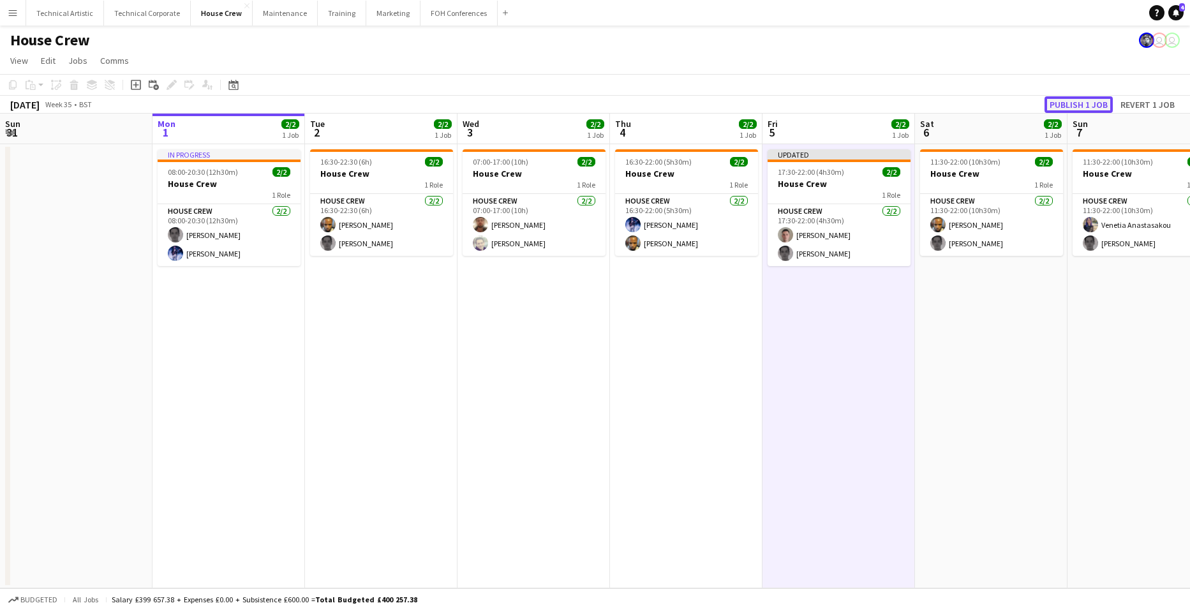
click at [1083, 105] on button "Publish 1 job" at bounding box center [1079, 104] width 68 height 17
